Goal: Information Seeking & Learning: Learn about a topic

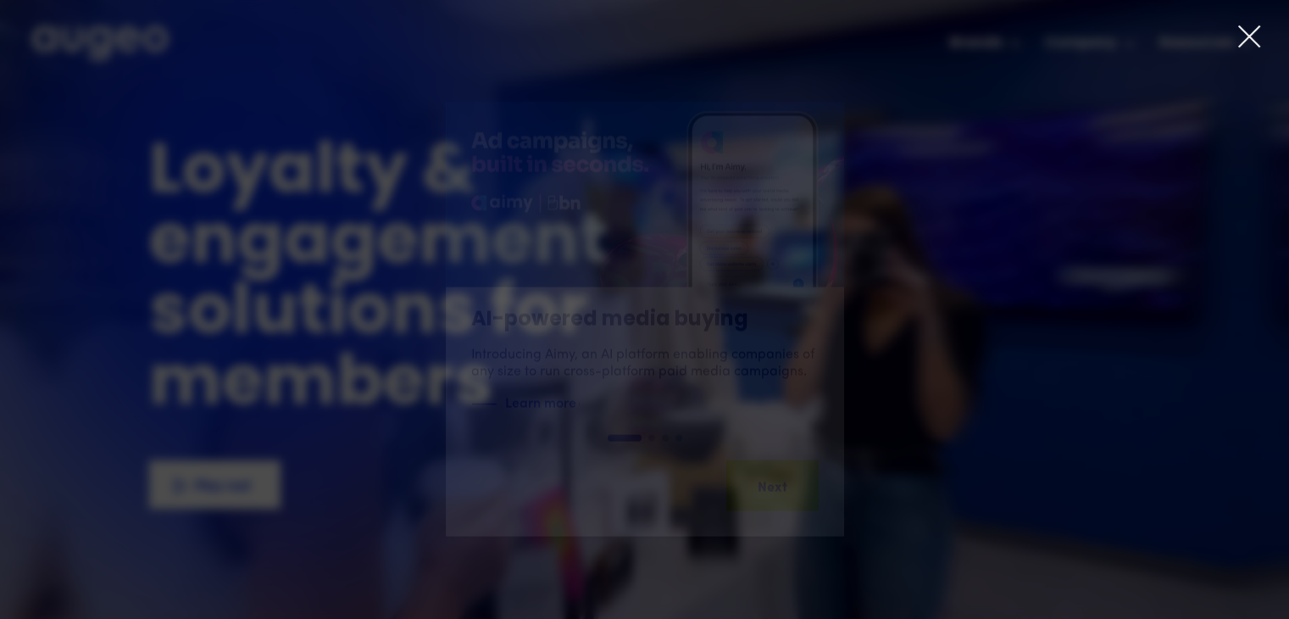
click at [1255, 31] on icon at bounding box center [1249, 36] width 20 height 20
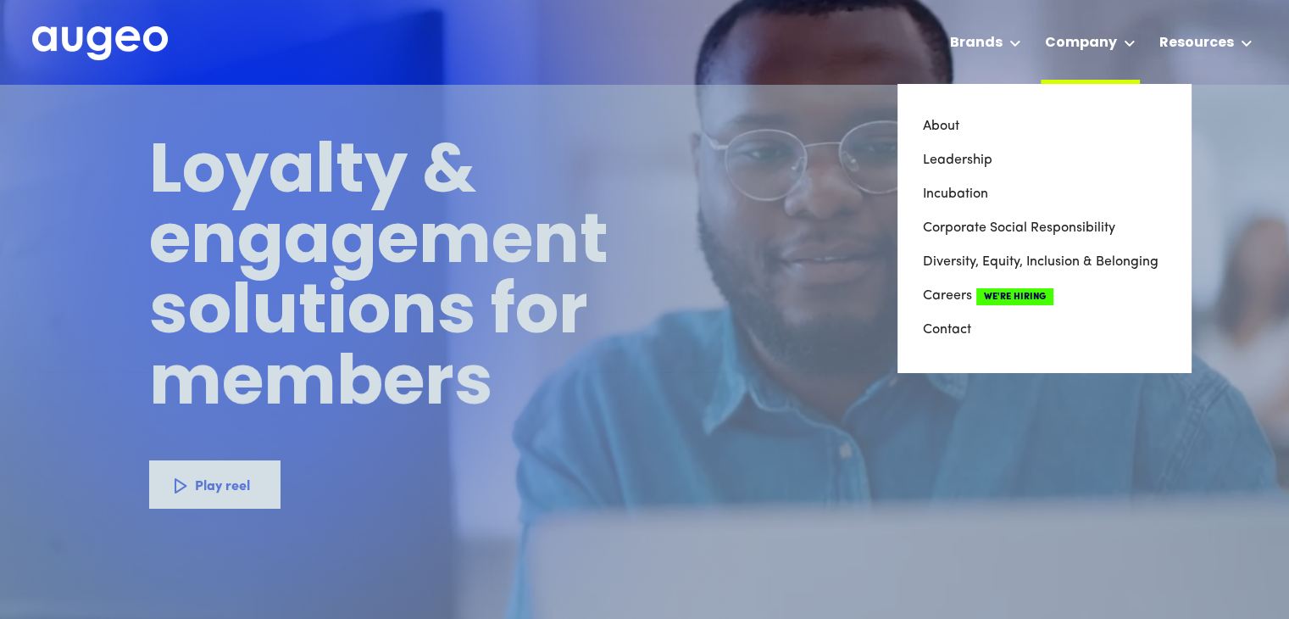
click at [1097, 42] on div "Company" at bounding box center [1081, 43] width 72 height 20
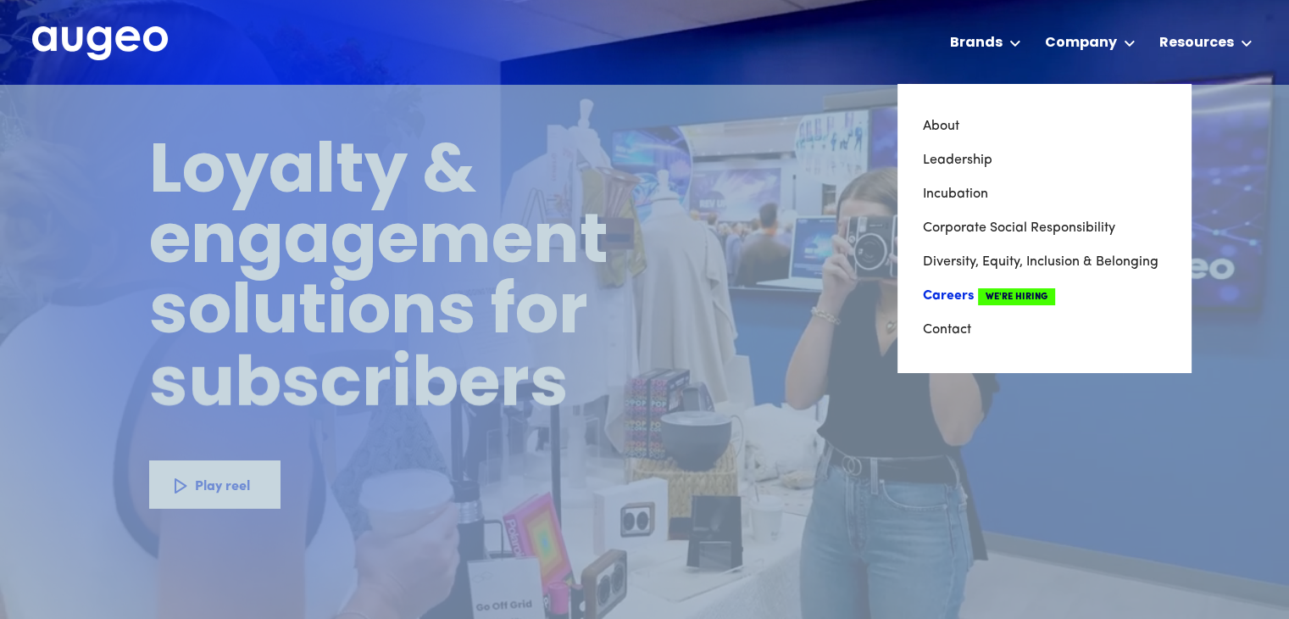
click at [944, 296] on link "Careers We're Hiring" at bounding box center [1044, 296] width 242 height 34
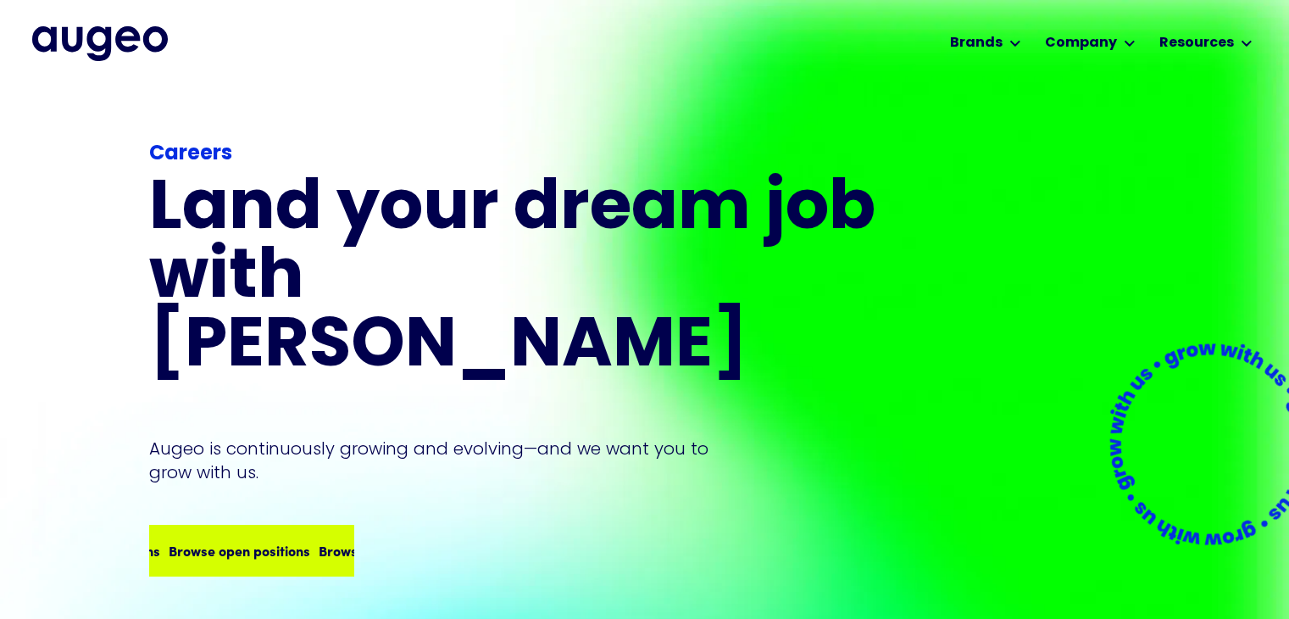
click at [241, 526] on div "Browse open positions Browse open positions Browse open positions Browse open p…" at bounding box center [251, 549] width 201 height 47
